Goal: Information Seeking & Learning: Learn about a topic

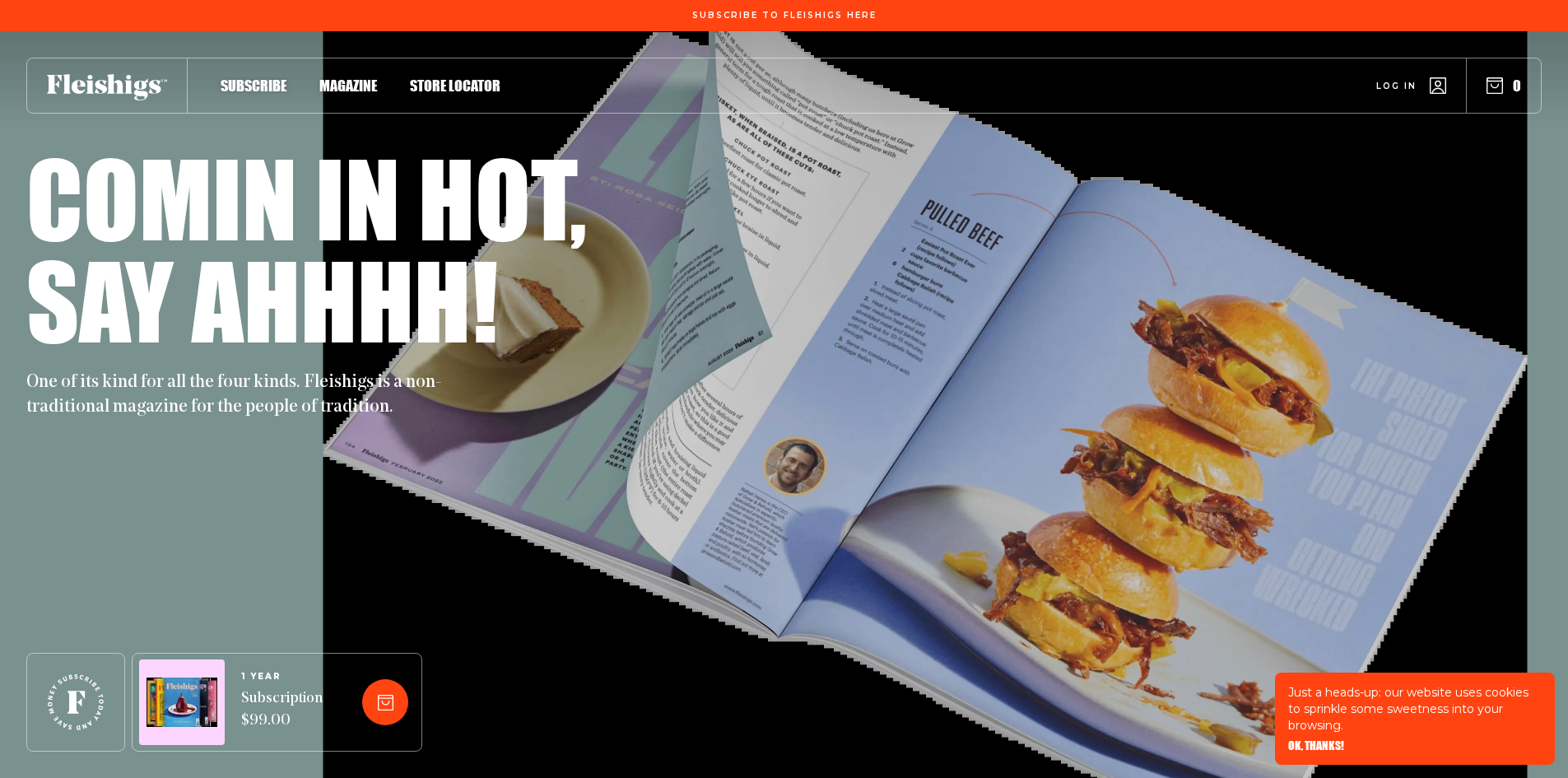
click at [346, 78] on span "Magazine" at bounding box center [348, 68] width 57 height 19
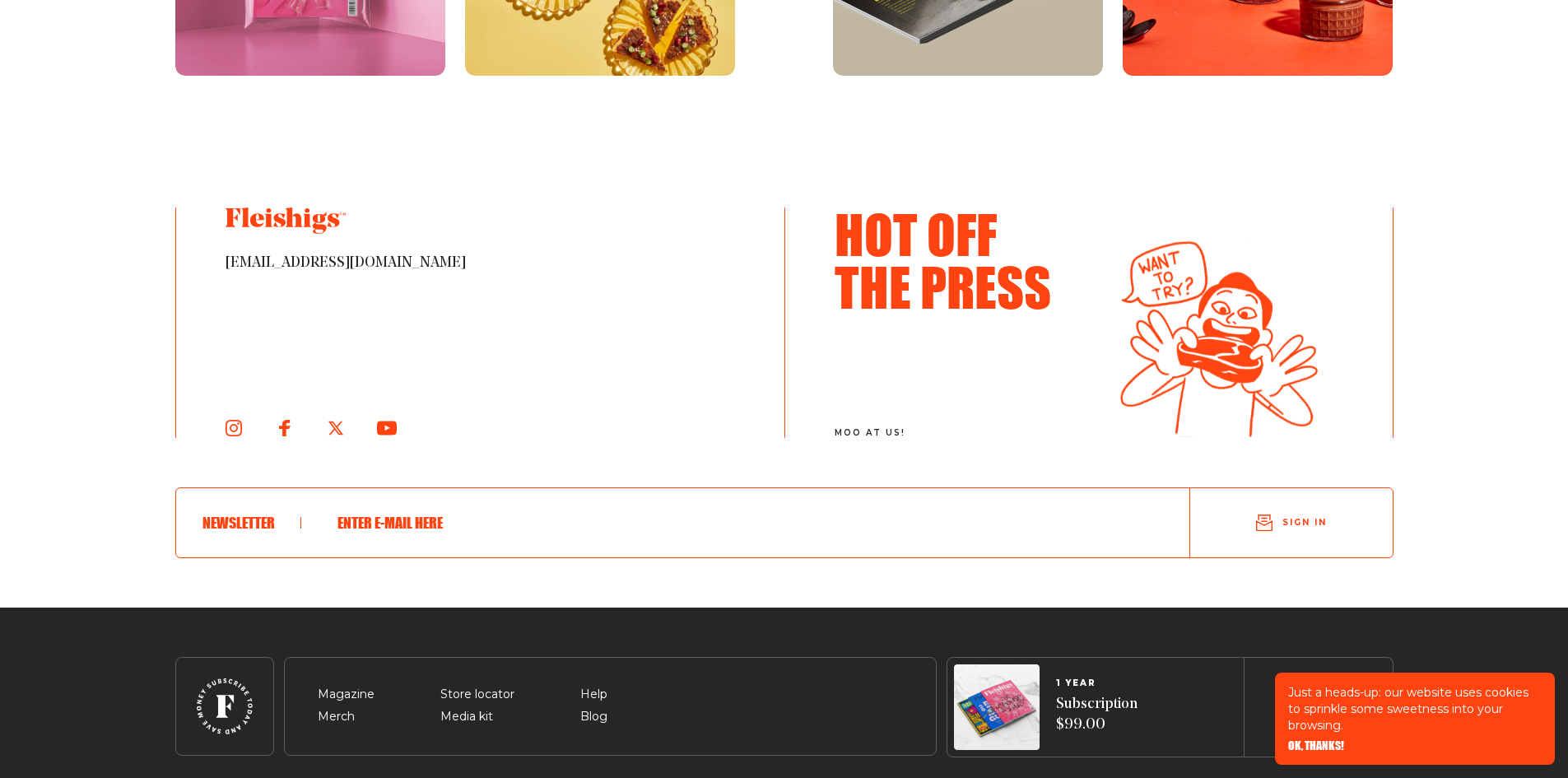
scroll to position [2747, 0]
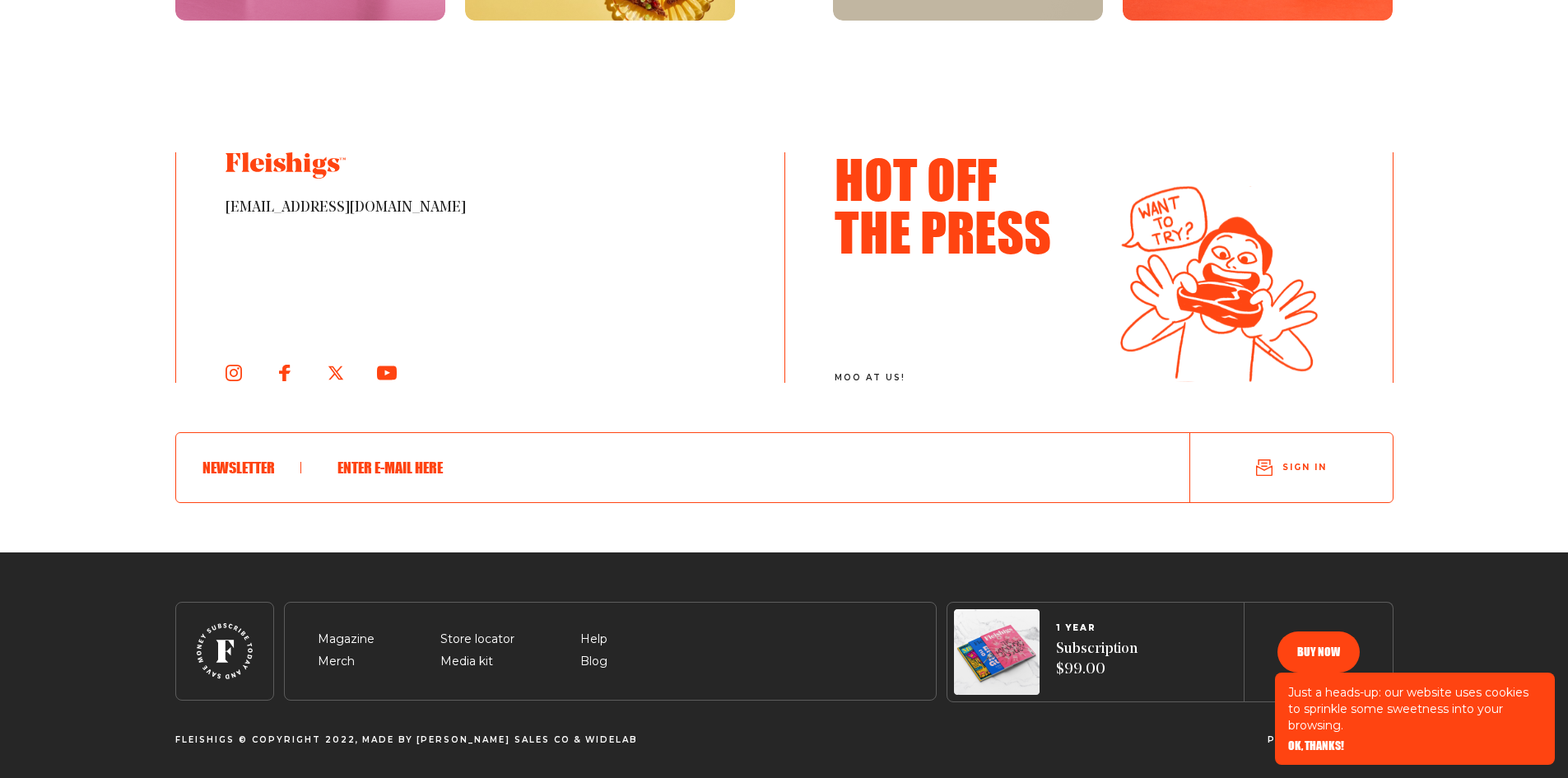
click at [1319, 740] on span "OK, THANKS!" at bounding box center [1315, 734] width 56 height 11
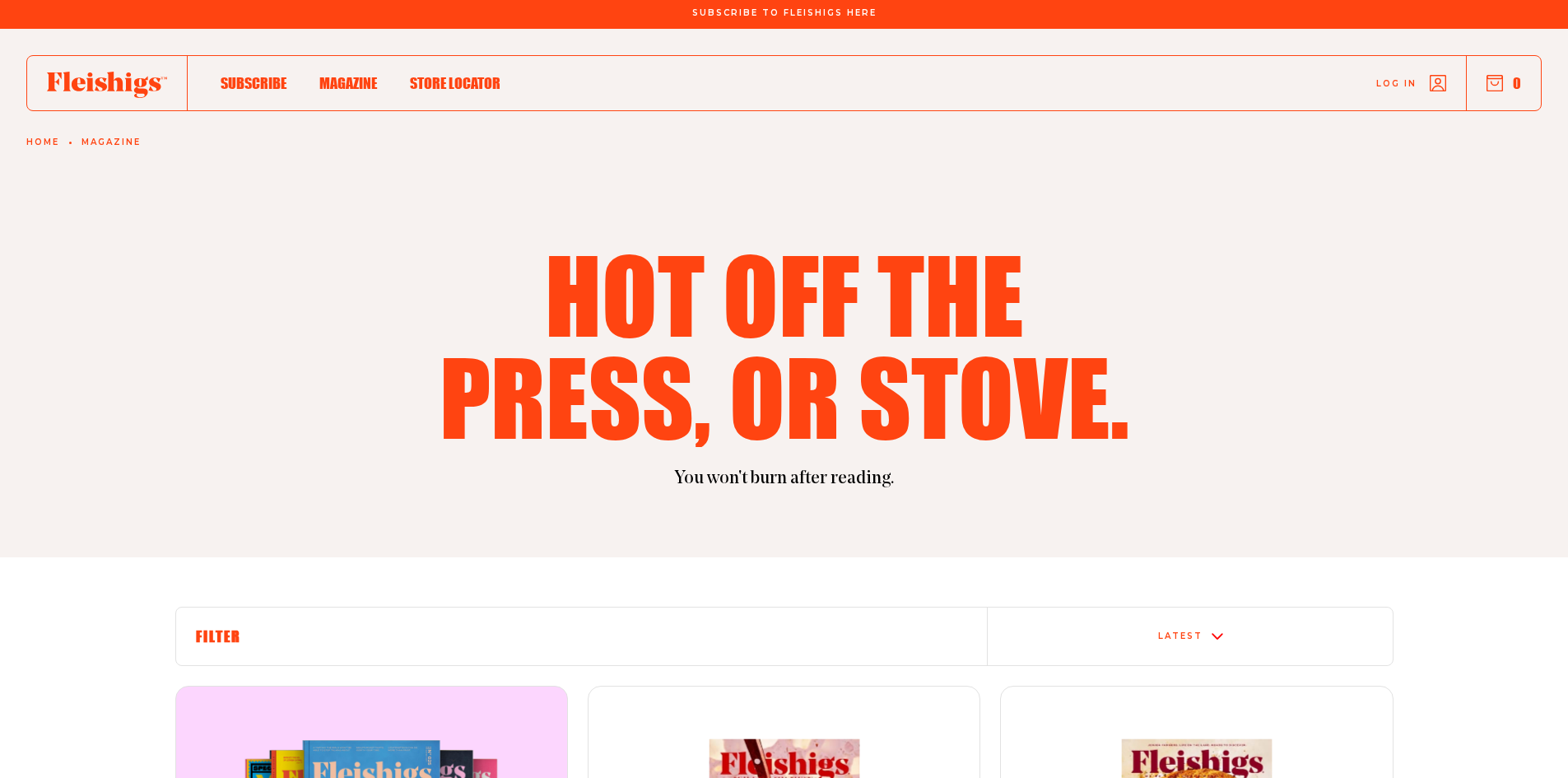
scroll to position [0, 0]
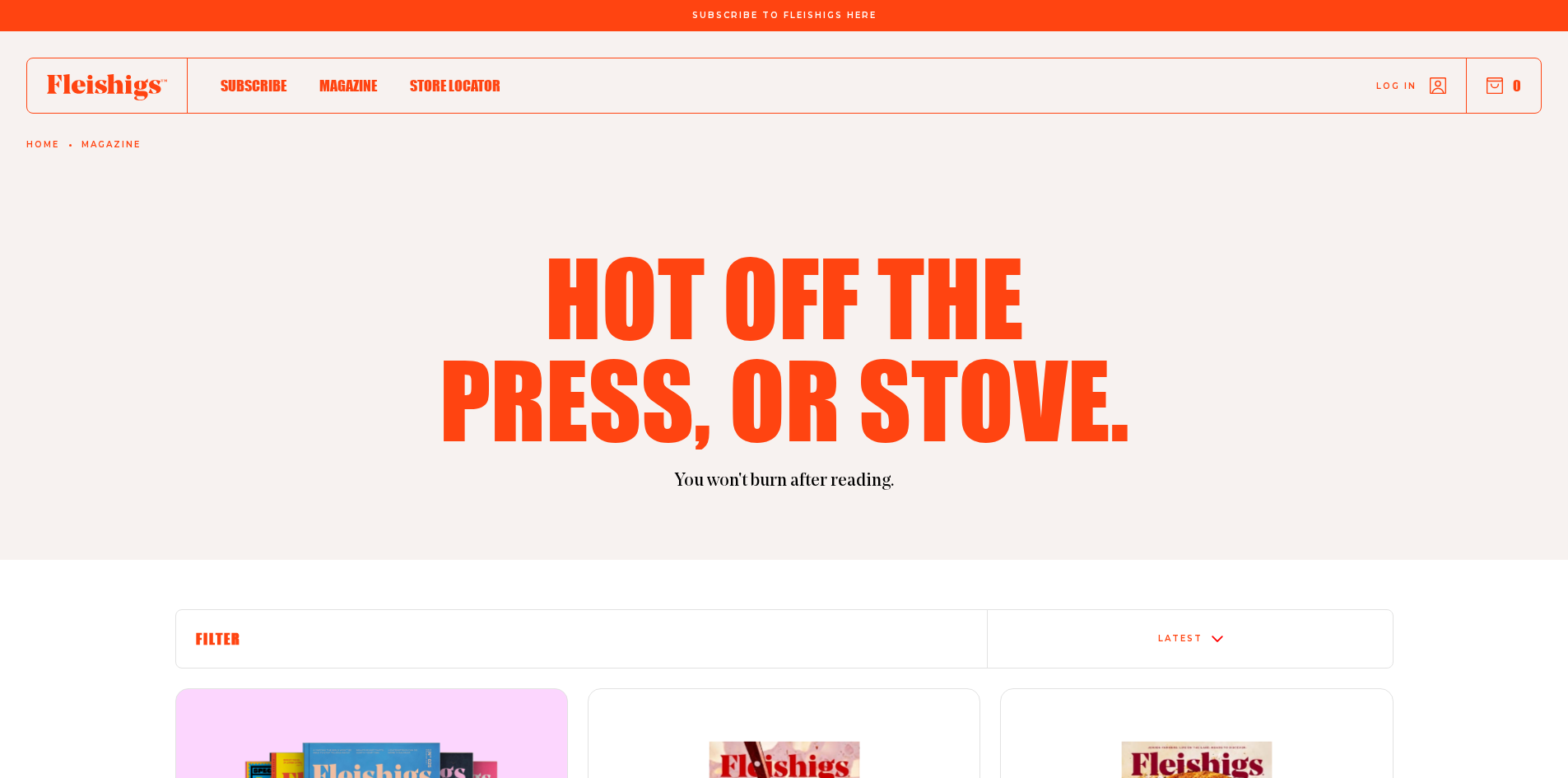
click at [326, 78] on span "Magazine" at bounding box center [348, 68] width 57 height 19
click at [346, 78] on span "Magazine" at bounding box center [348, 68] width 57 height 19
click at [446, 78] on span "Store locator" at bounding box center [455, 68] width 91 height 19
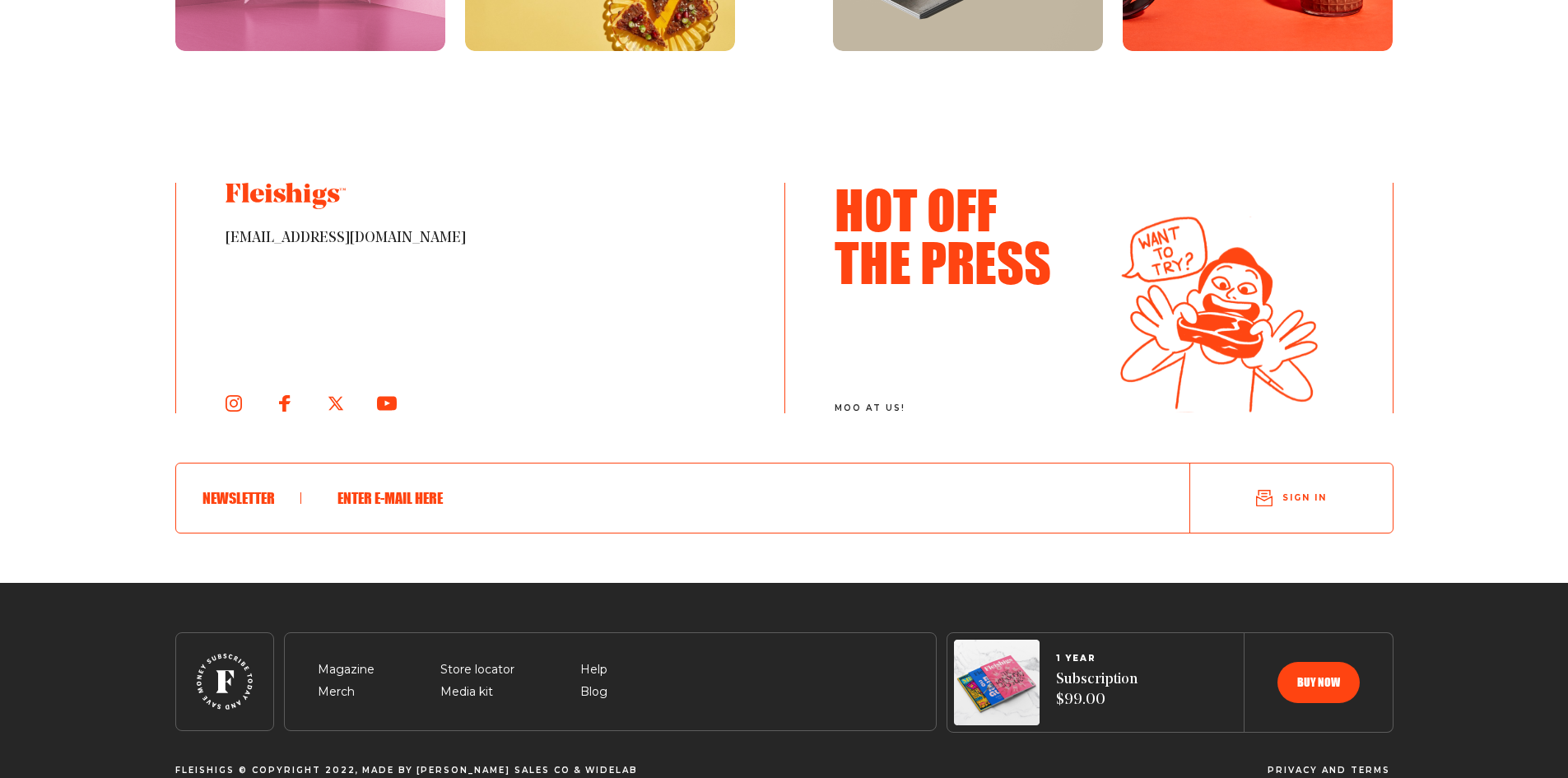
scroll to position [1589, 0]
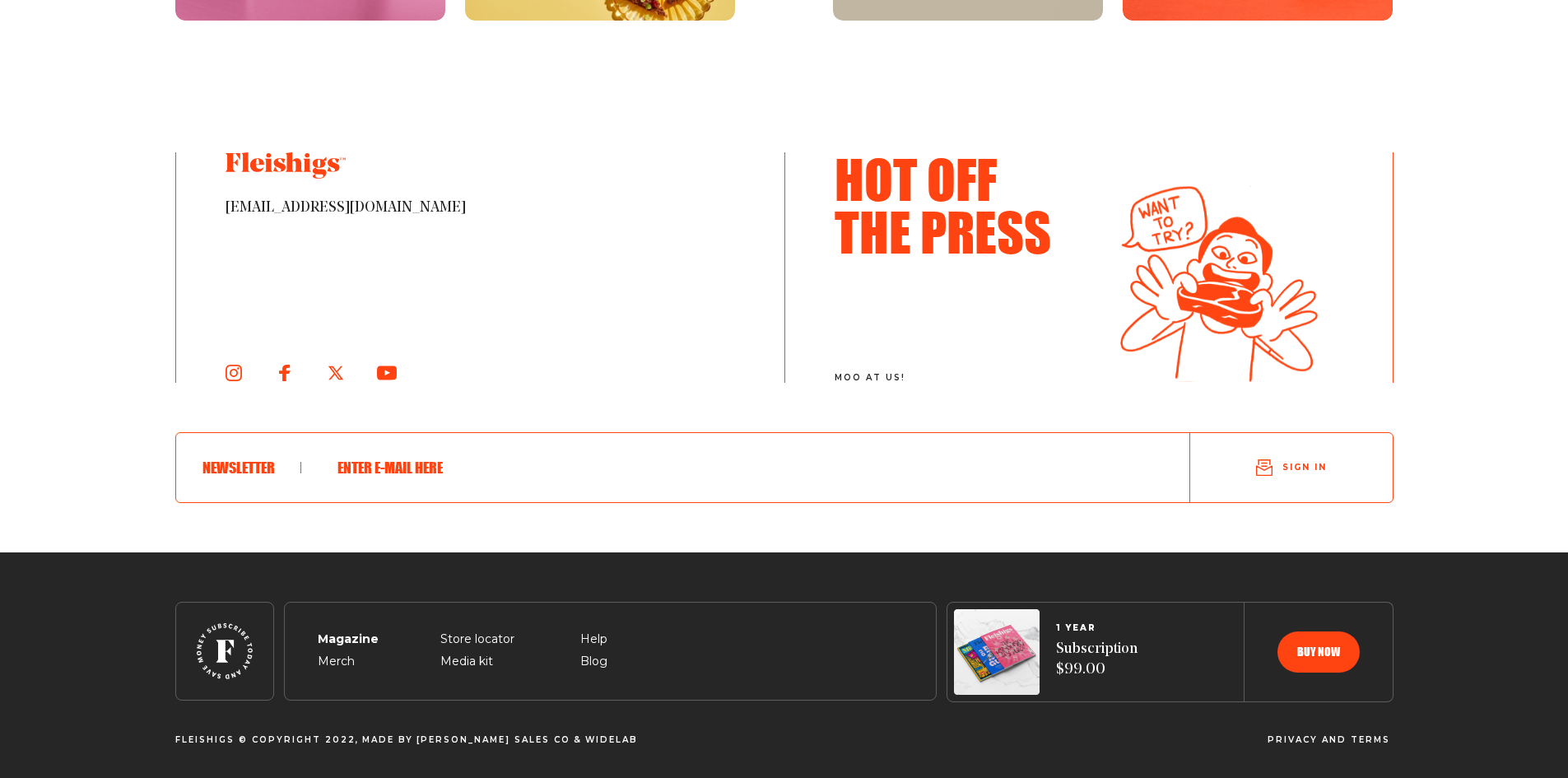
click at [353, 630] on span "Magazine" at bounding box center [346, 620] width 57 height 19
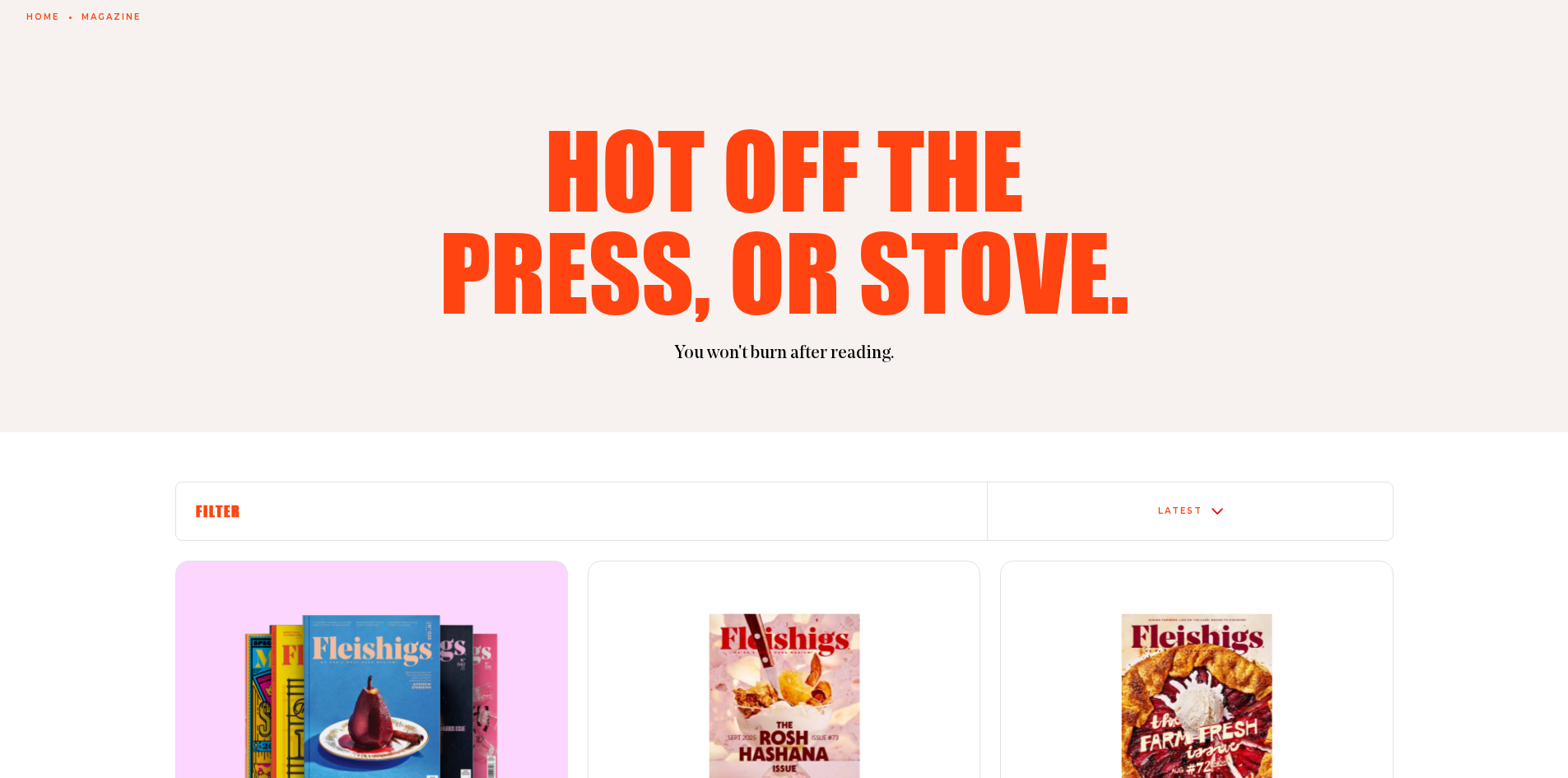
scroll to position [329, 0]
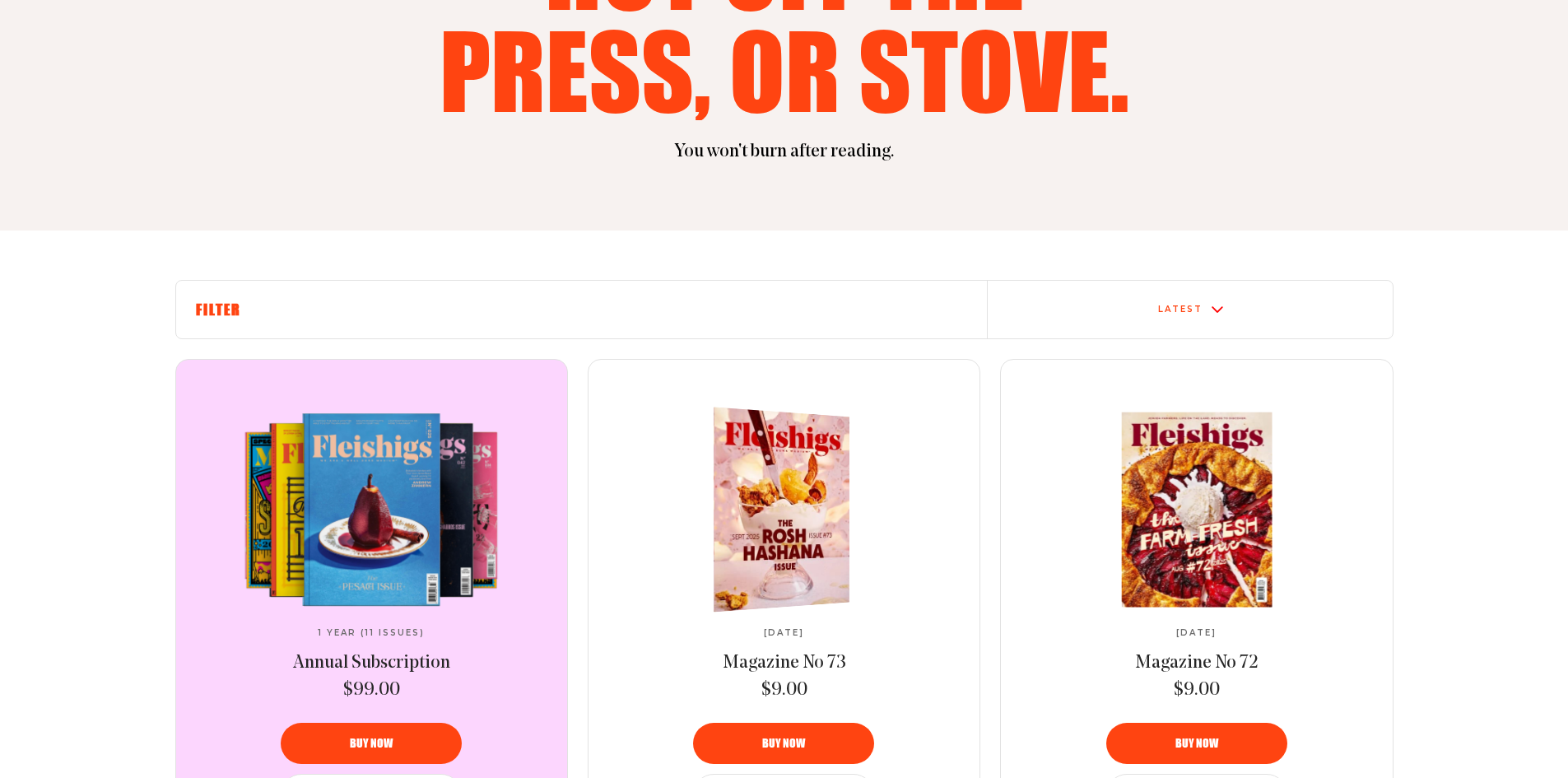
click at [740, 535] on img at bounding box center [773, 509] width 250 height 214
